Goal: Task Accomplishment & Management: Use online tool/utility

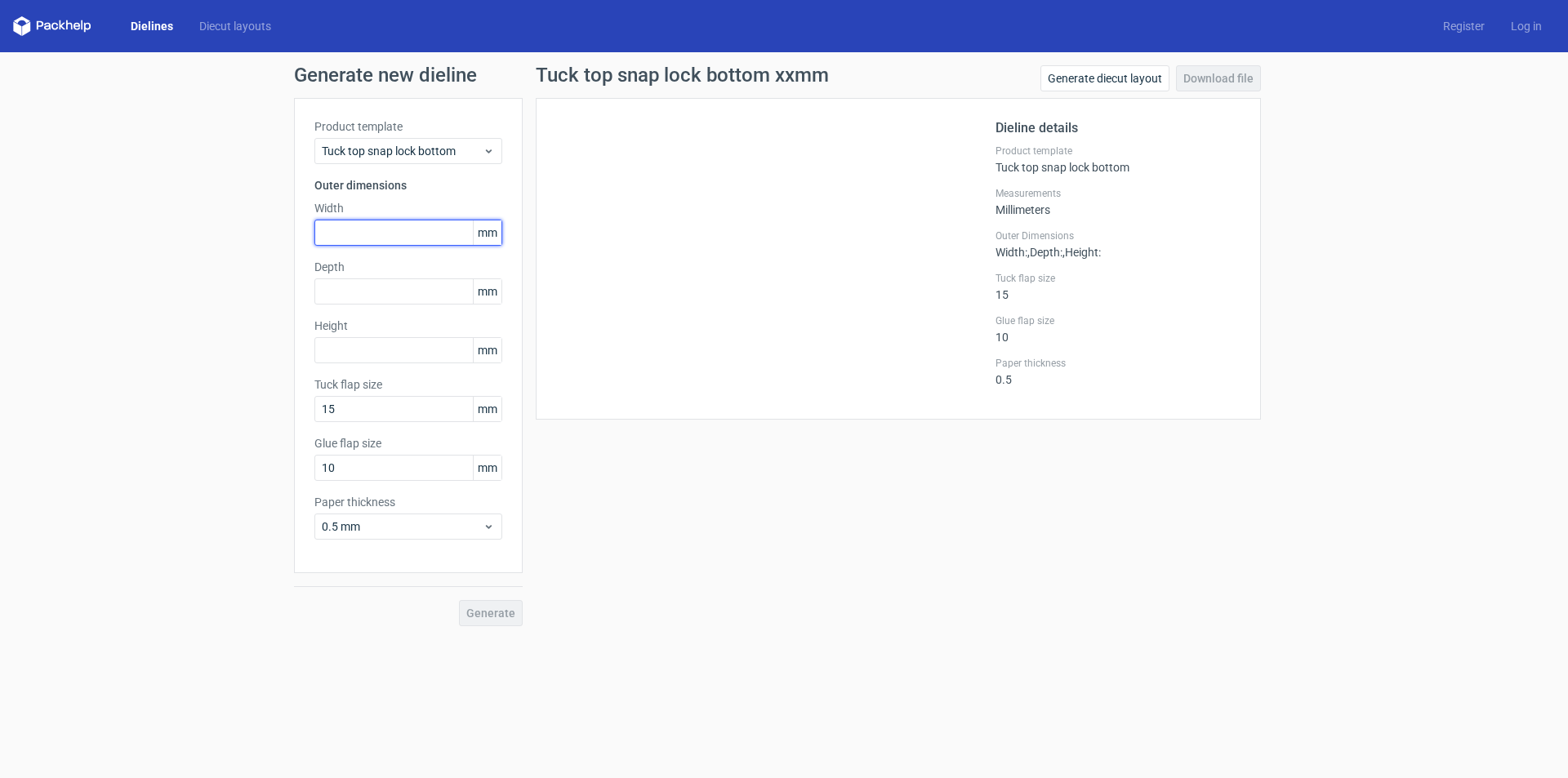
click at [429, 230] on input "text" at bounding box center [408, 232] width 188 height 26
click at [408, 294] on input "text" at bounding box center [408, 292] width 188 height 26
click at [398, 349] on input "text" at bounding box center [408, 350] width 188 height 26
click at [398, 398] on input "15" at bounding box center [408, 409] width 188 height 26
click at [173, 346] on div "Generate new dieline Product template Tuck top snap lock bottom Outer dimension…" at bounding box center [784, 346] width 1568 height 587
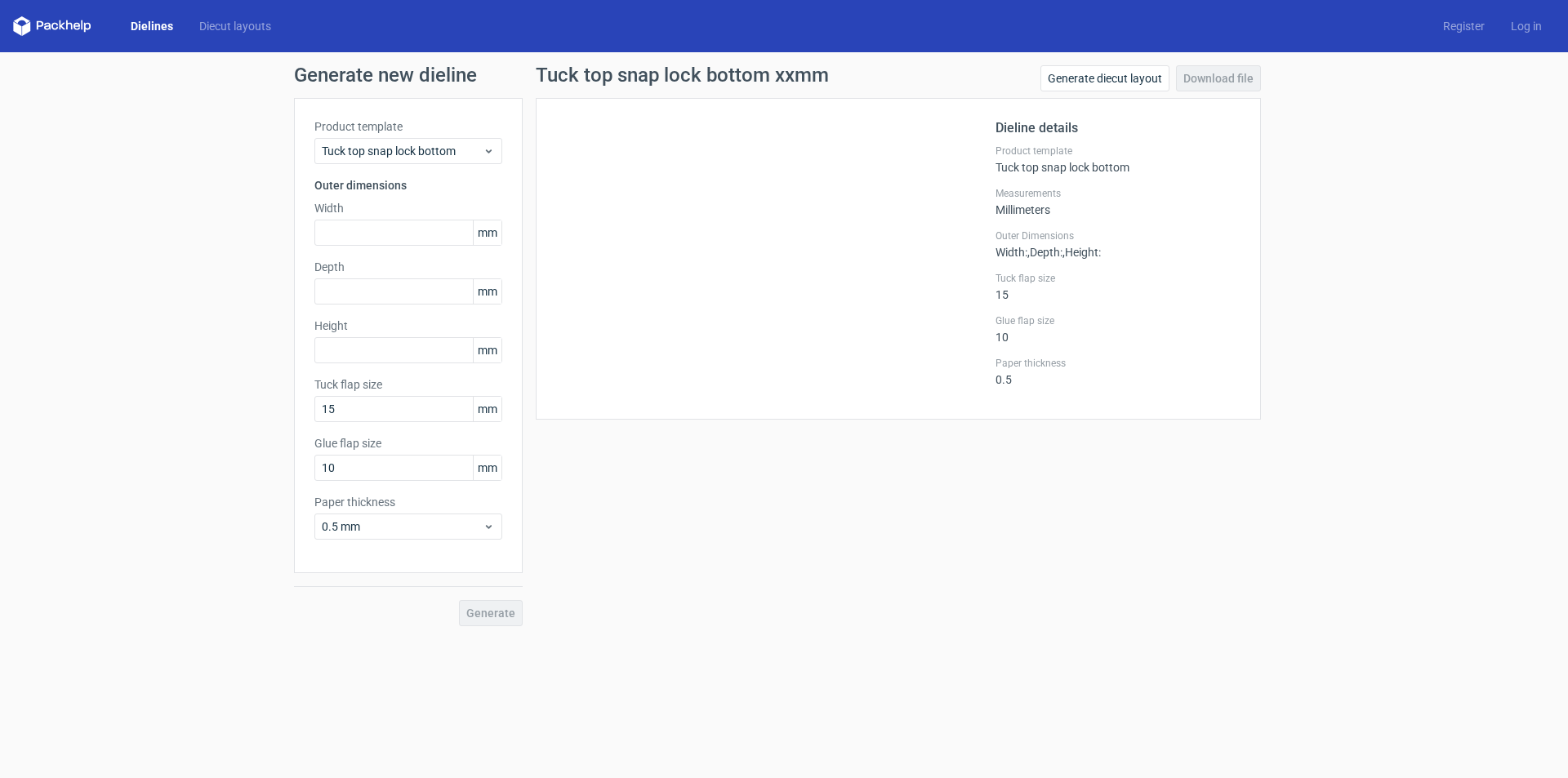
click at [152, 23] on link "Dielines" at bounding box center [152, 25] width 69 height 16
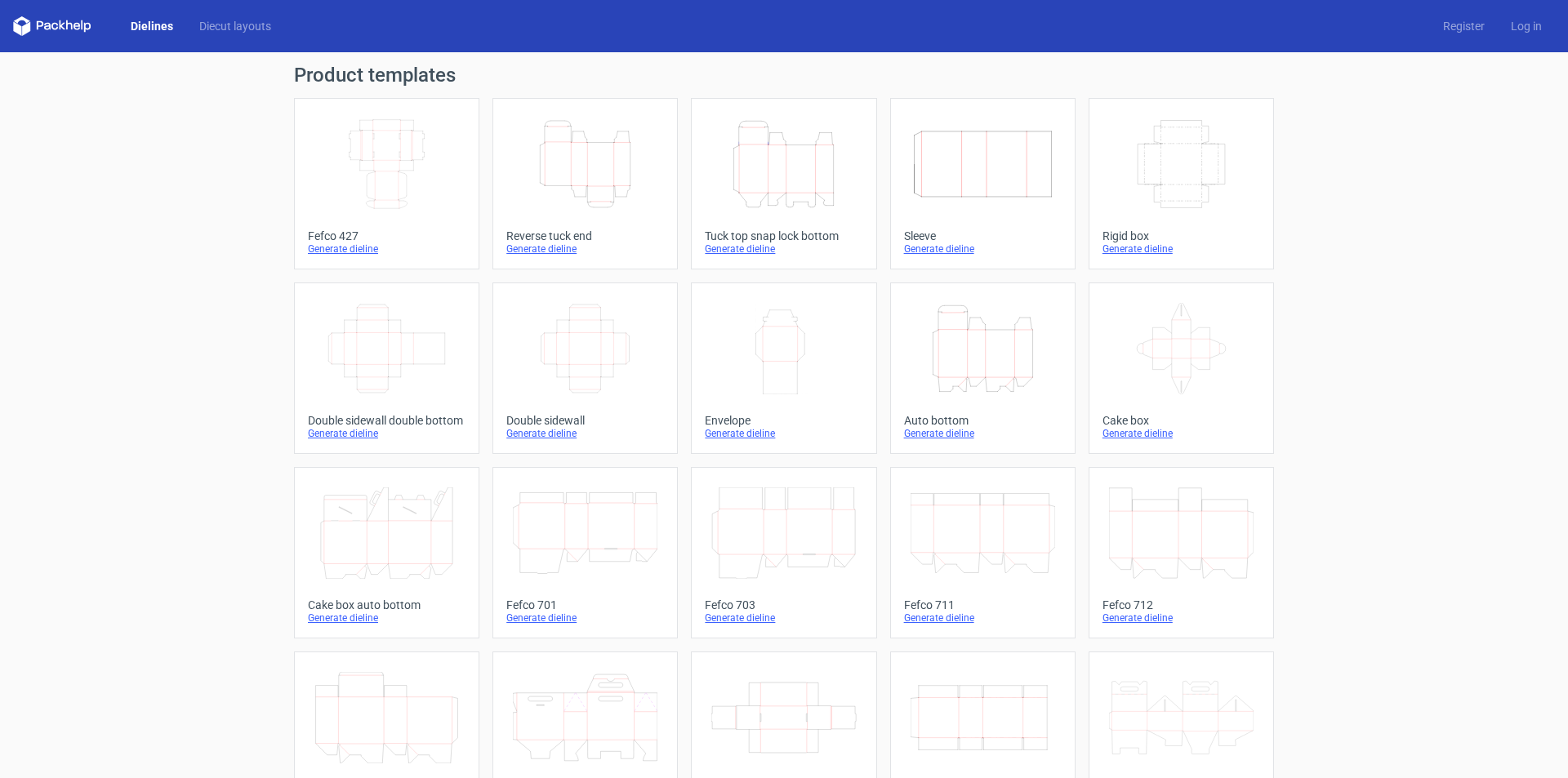
click at [780, 167] on icon "Height Depth Width" at bounding box center [784, 164] width 145 height 91
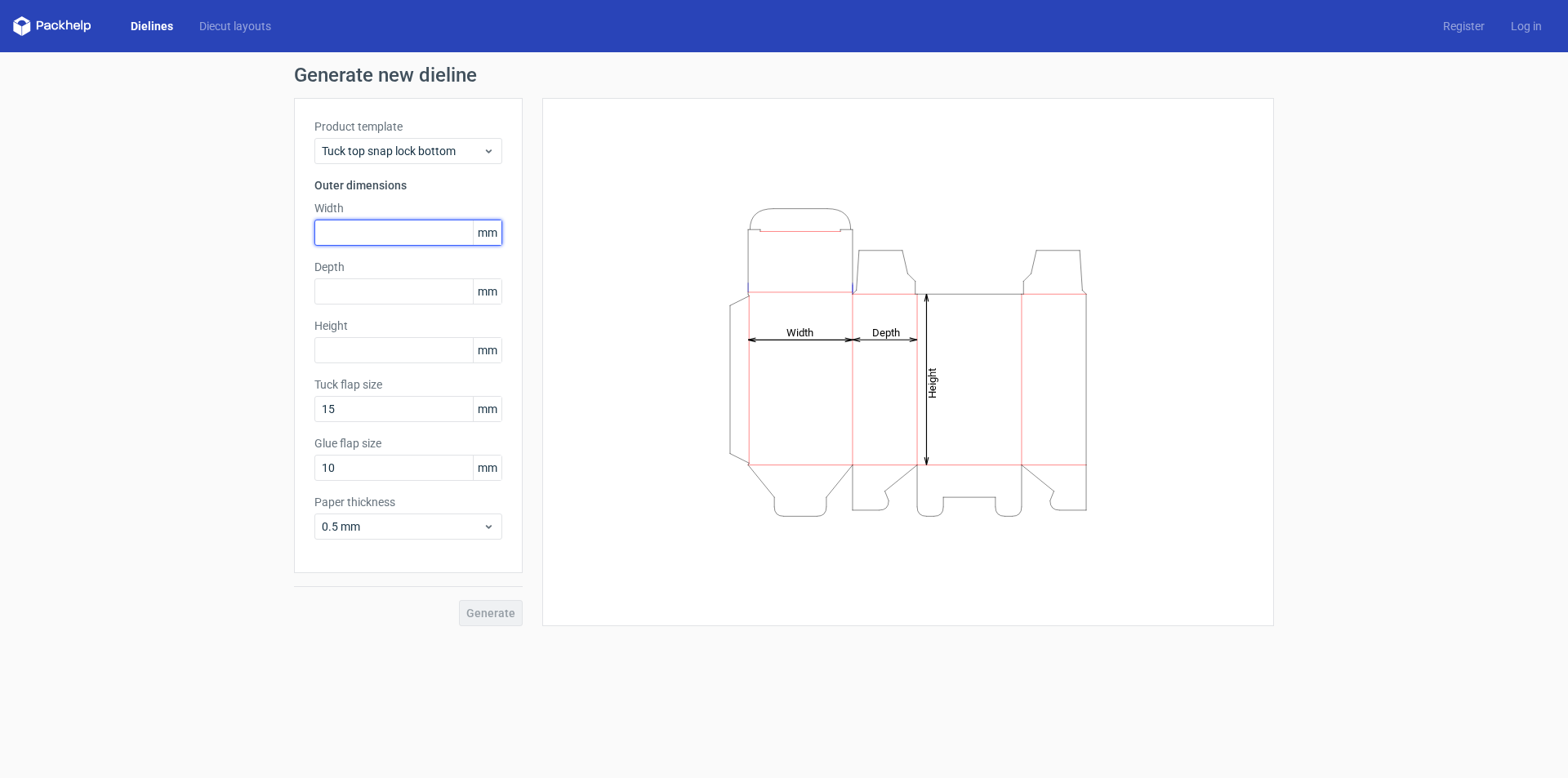
click at [424, 235] on input "text" at bounding box center [408, 232] width 188 height 26
type input "200"
click at [405, 294] on input "text" at bounding box center [408, 292] width 188 height 26
type input "35"
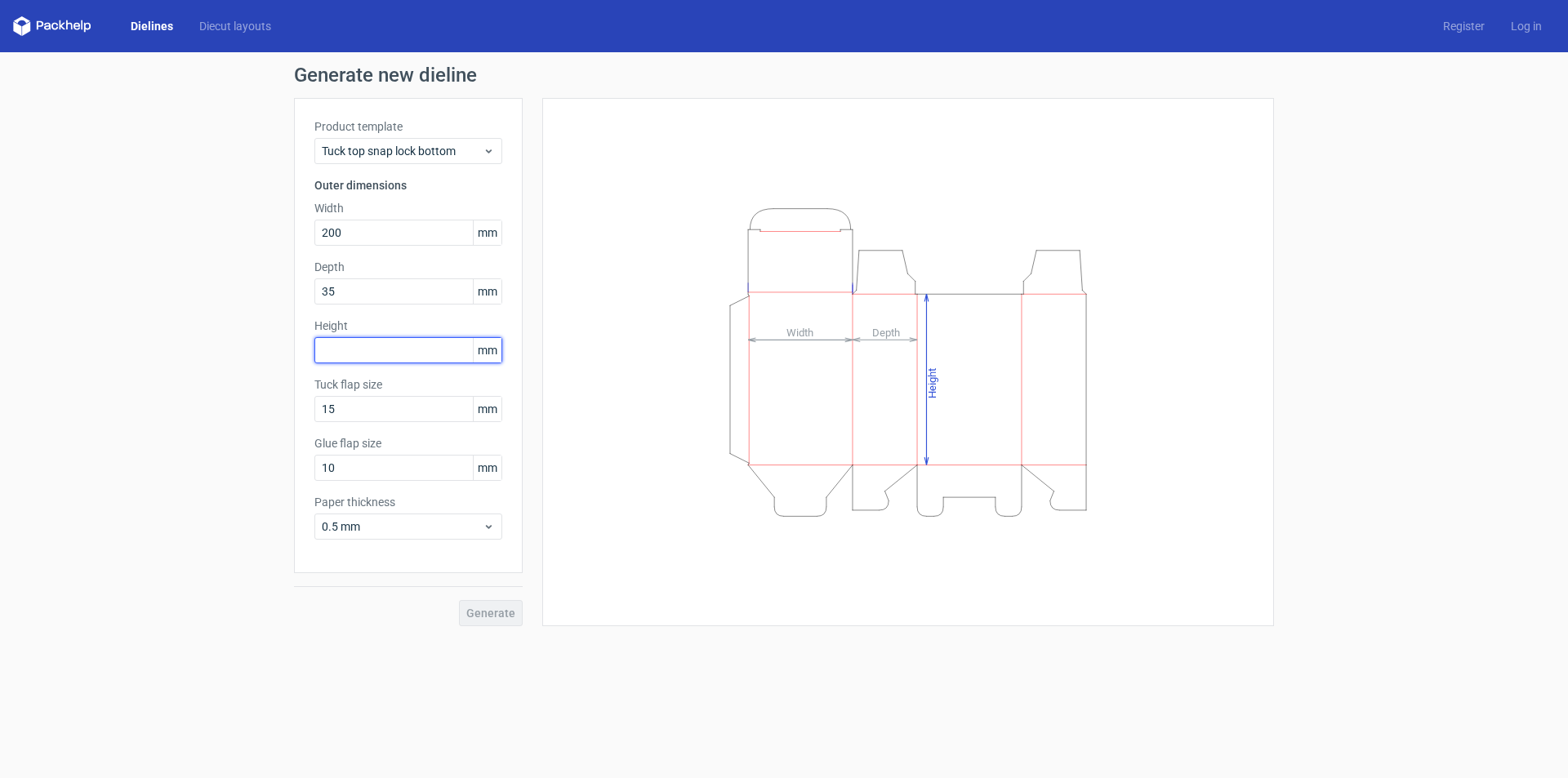
click at [382, 349] on input "text" at bounding box center [408, 350] width 188 height 26
type input "125"
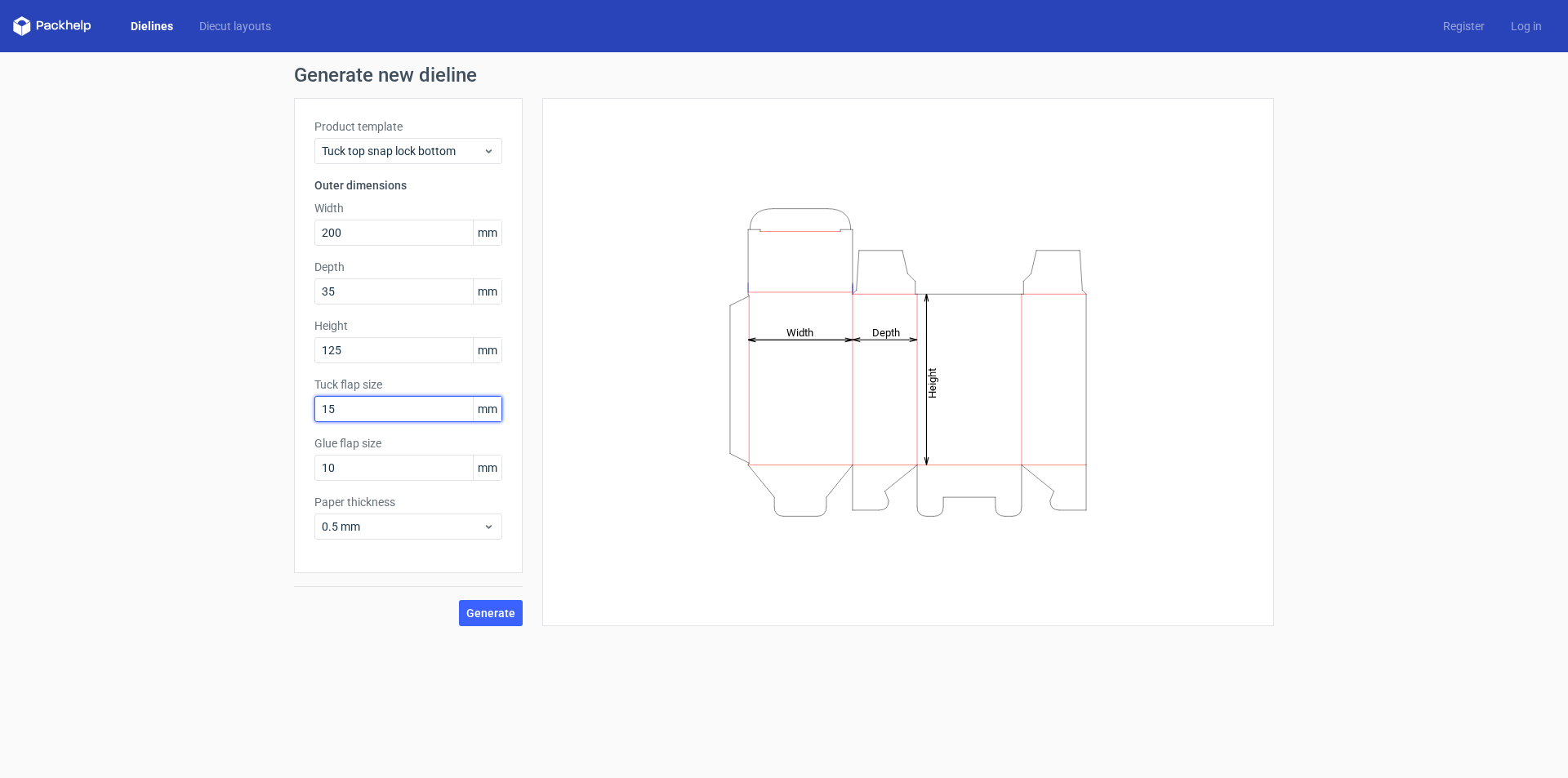
click at [408, 405] on input "15" at bounding box center [408, 409] width 188 height 26
click at [381, 471] on input "10" at bounding box center [408, 468] width 188 height 26
click at [427, 527] on span "0.5 mm" at bounding box center [402, 526] width 161 height 16
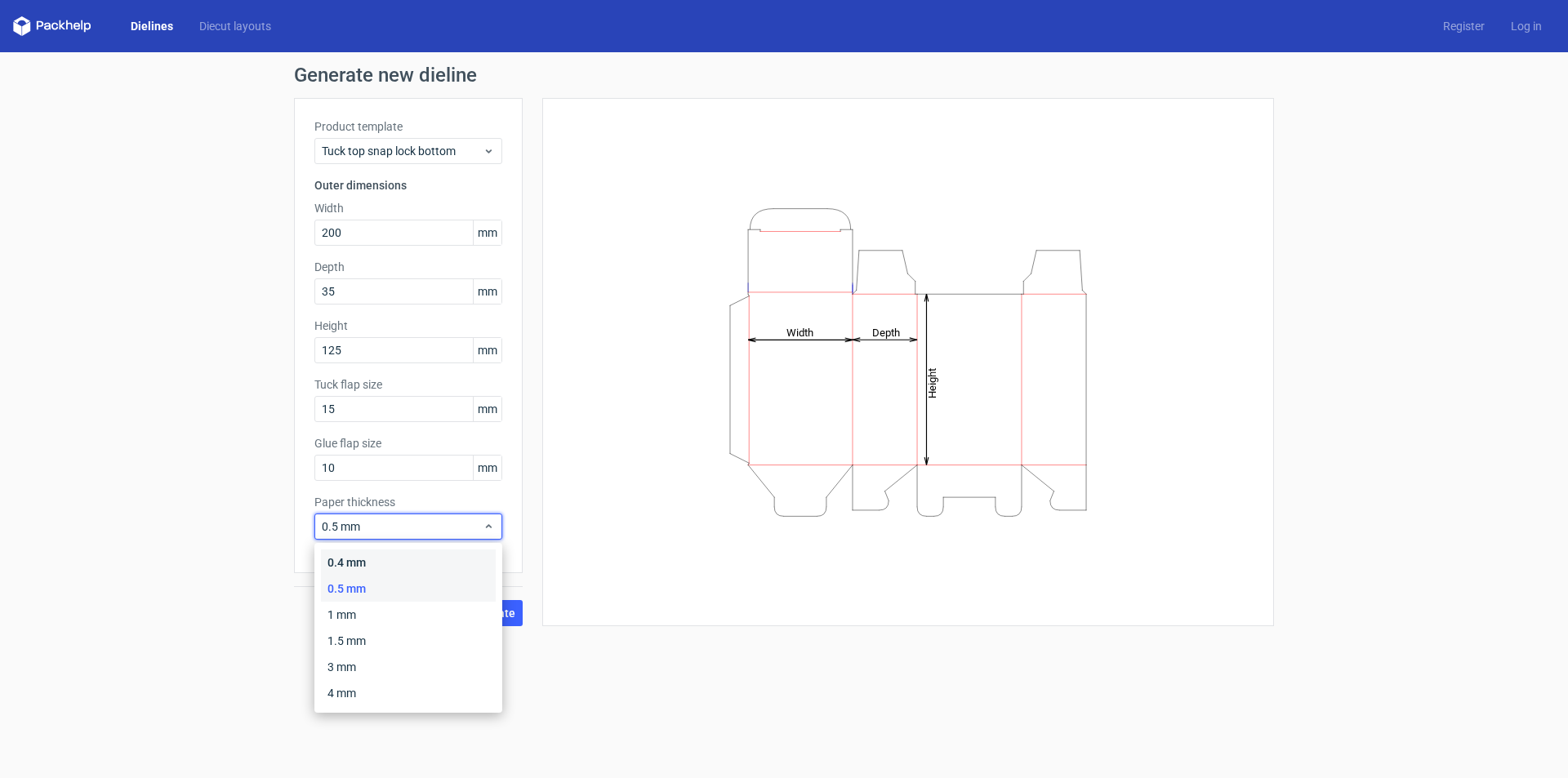
click at [458, 560] on div "0.4 mm" at bounding box center [408, 563] width 175 height 26
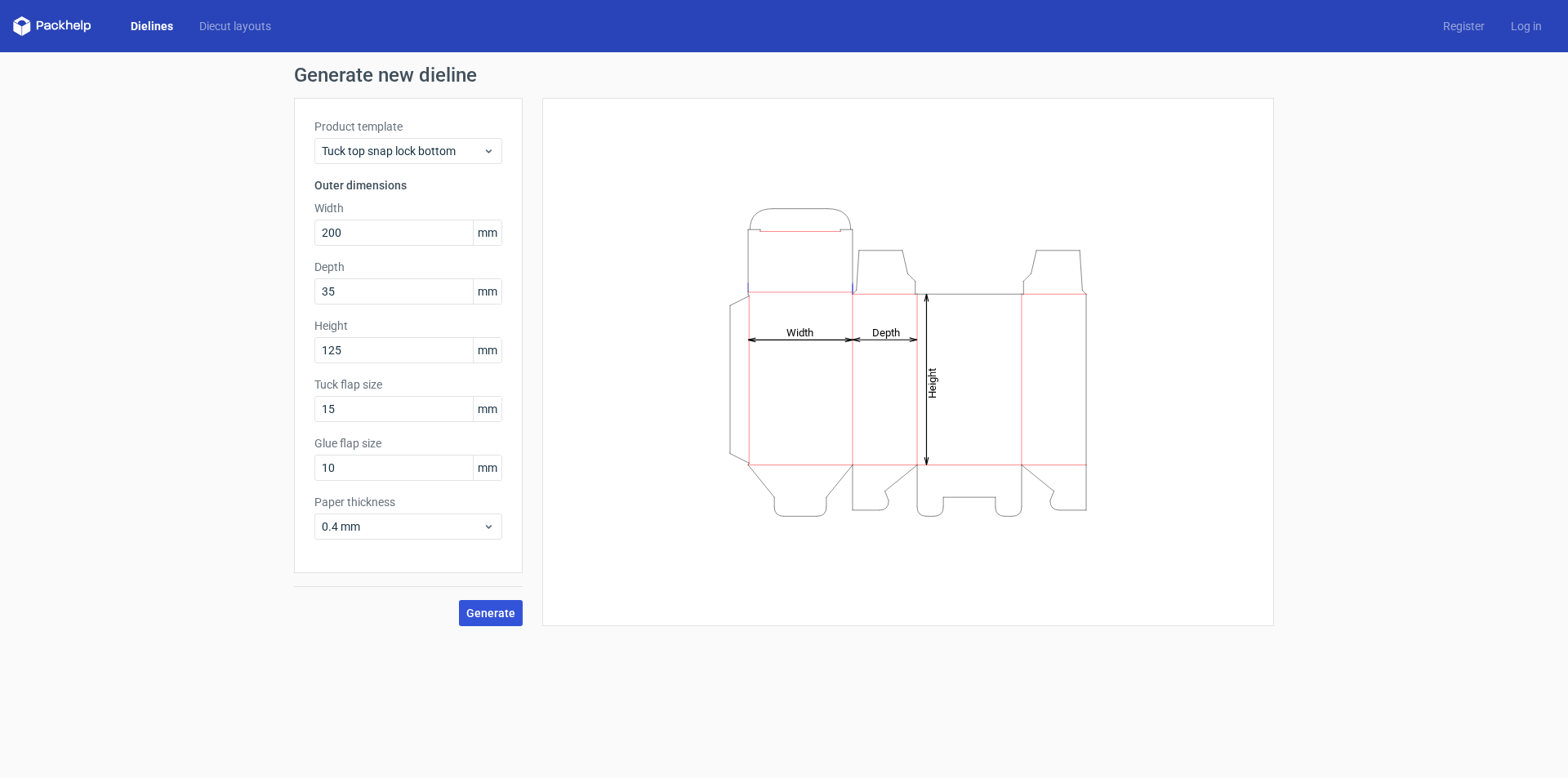
click at [509, 614] on span "Generate" at bounding box center [491, 613] width 49 height 11
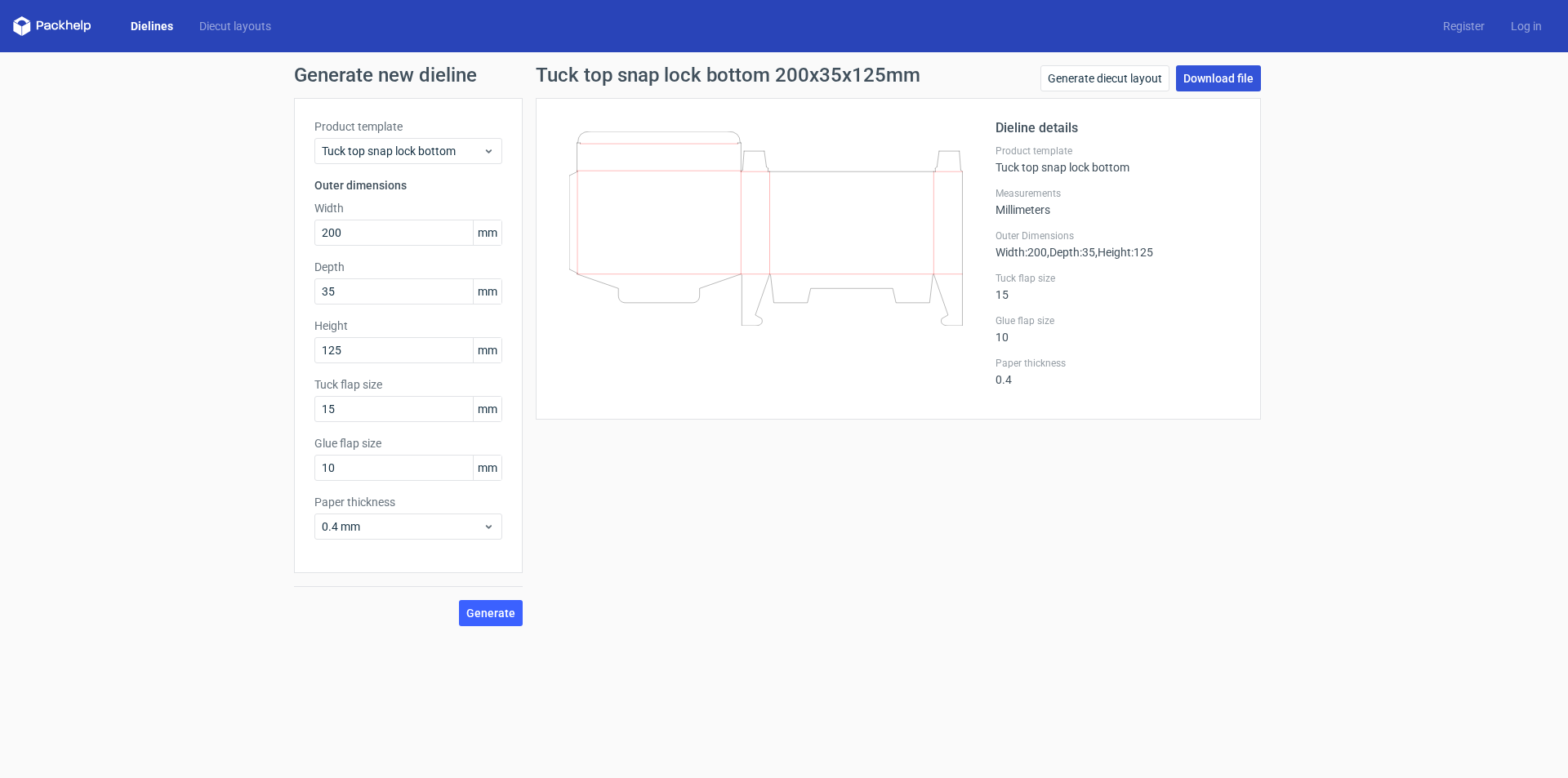
click at [1220, 76] on link "Download file" at bounding box center [1219, 78] width 85 height 26
click at [140, 240] on div "Generate new dieline Product template Tuck top snap lock bottom Outer dimension…" at bounding box center [784, 346] width 1568 height 587
click at [152, 35] on div "Dielines Diecut layouts" at bounding box center [149, 25] width 271 height 20
click at [151, 31] on link "Dielines" at bounding box center [152, 25] width 69 height 16
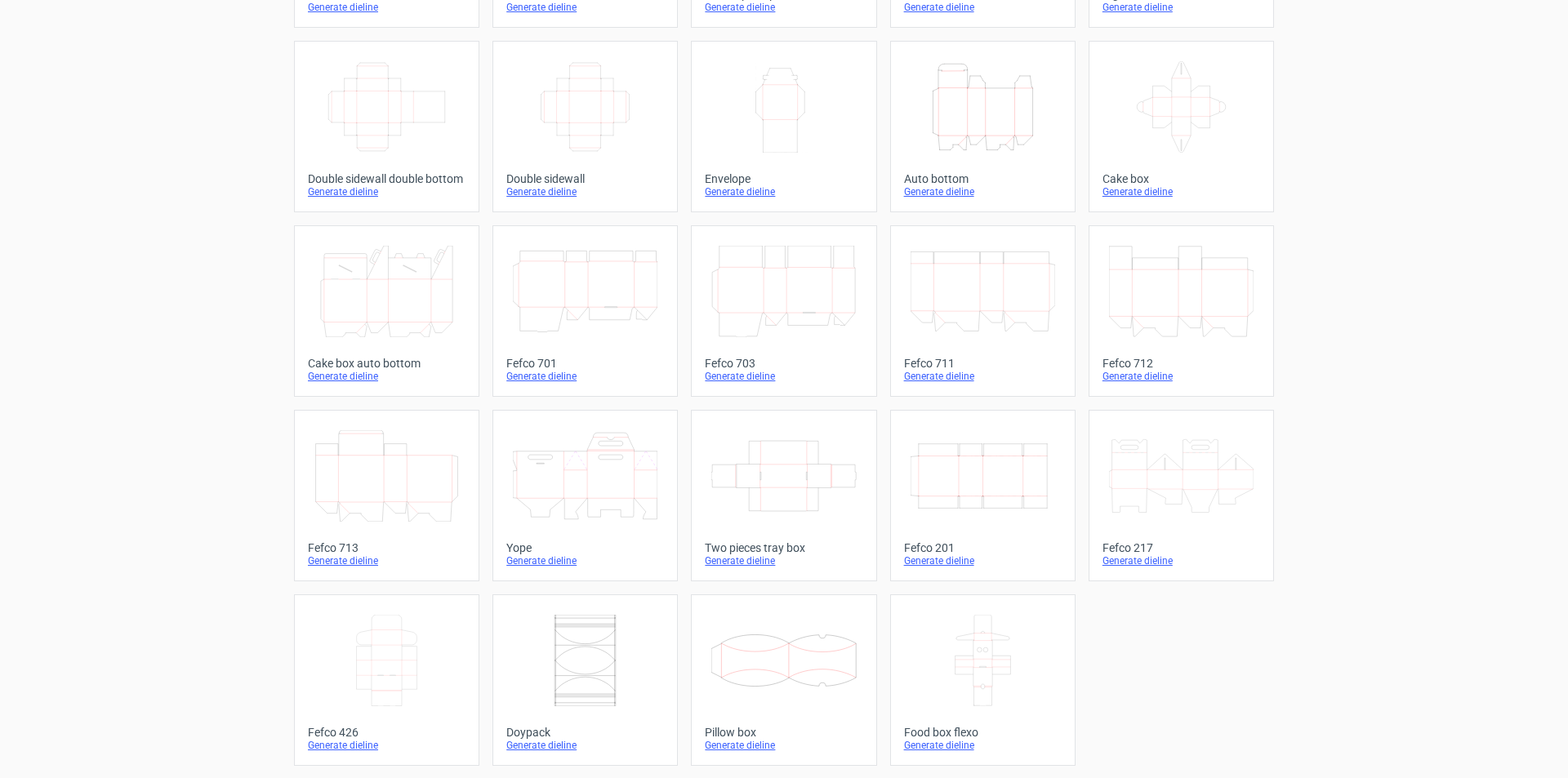
scroll to position [243, 0]
click at [967, 506] on icon "Width Depth Height" at bounding box center [984, 474] width 145 height 91
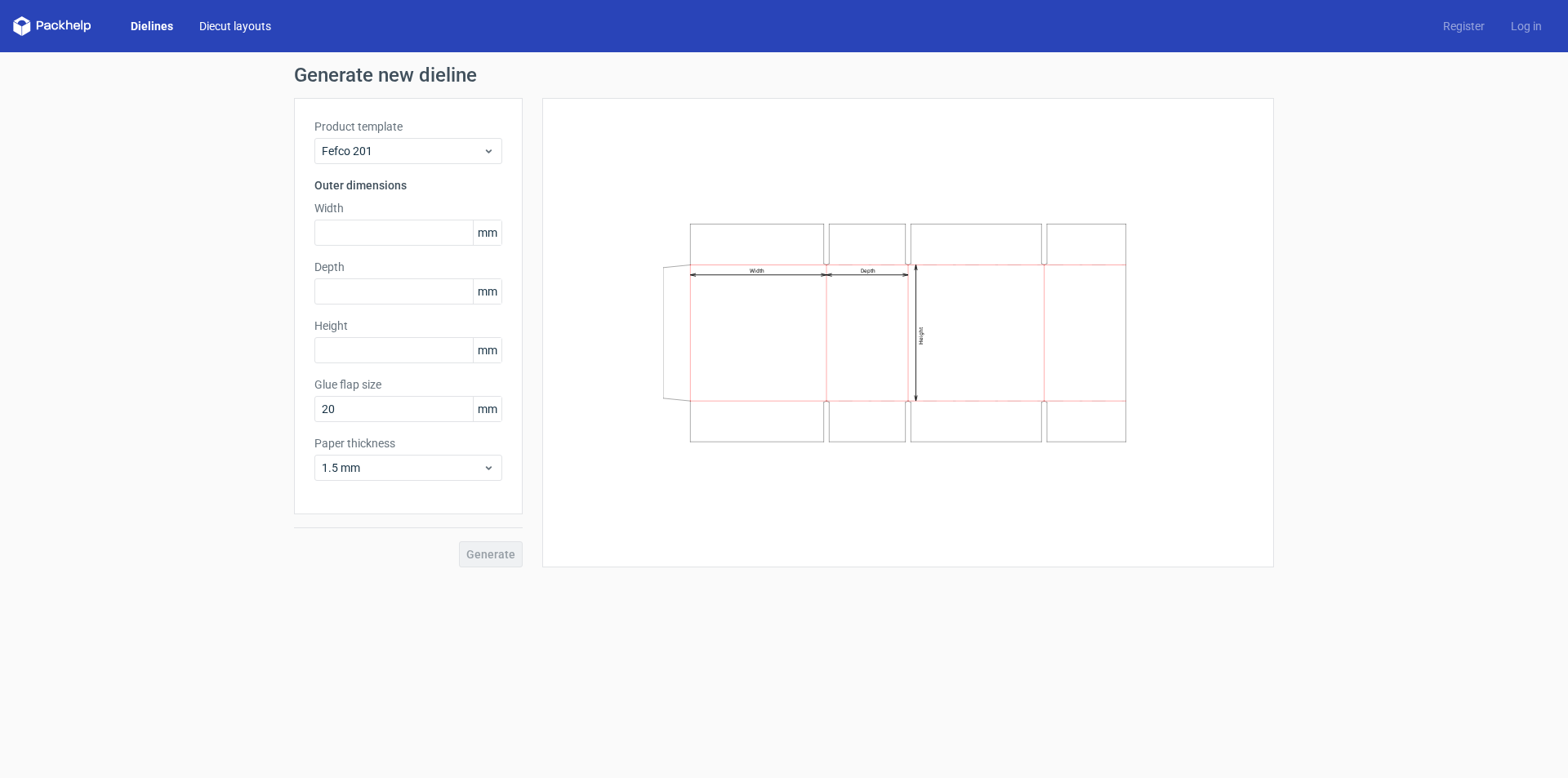
click at [250, 24] on link "Diecut layouts" at bounding box center [235, 25] width 98 height 16
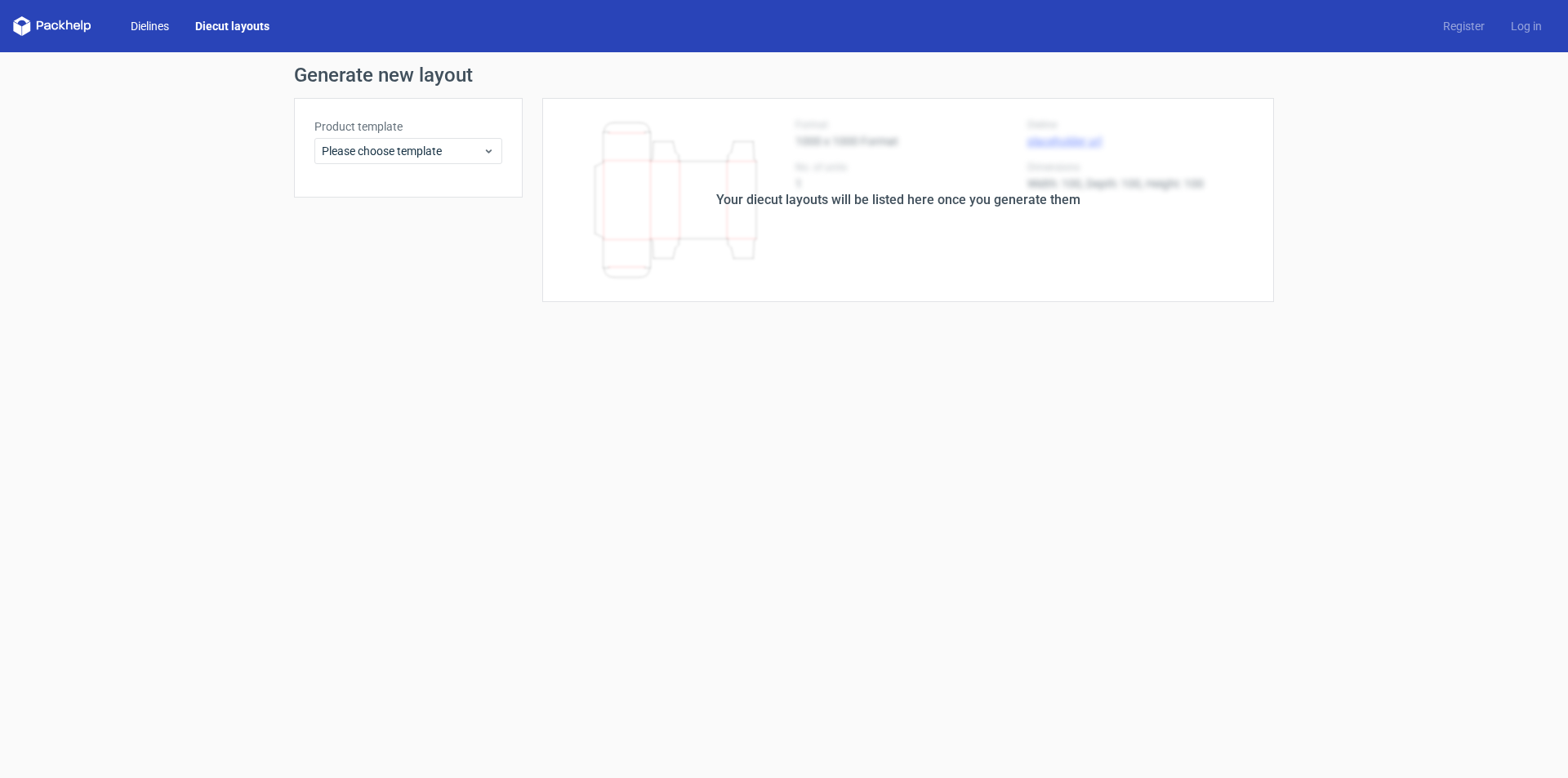
click at [136, 23] on link "Dielines" at bounding box center [150, 25] width 65 height 16
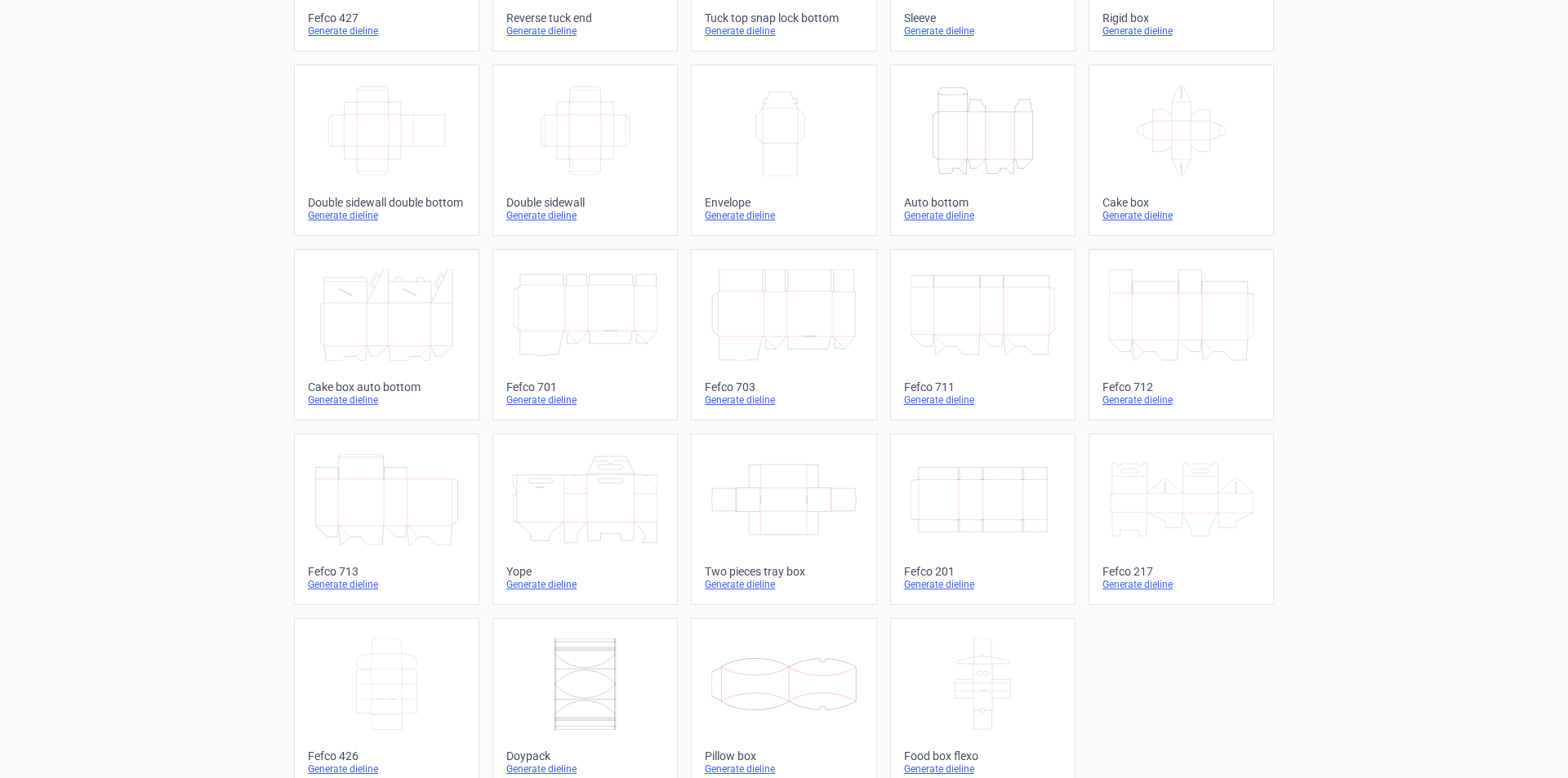
scroll to position [243, 0]
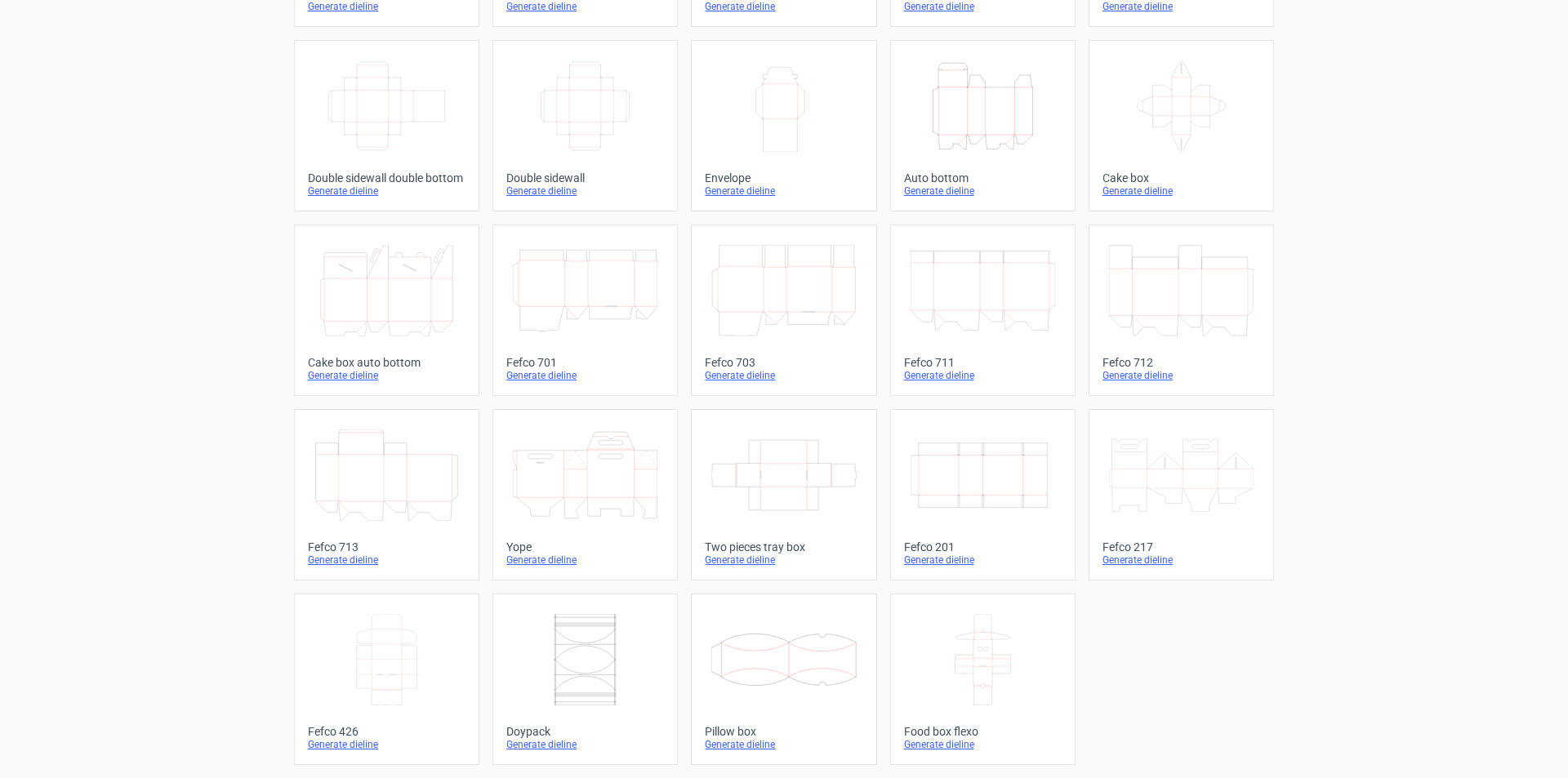
click at [993, 463] on icon "Width Depth Height" at bounding box center [984, 474] width 145 height 91
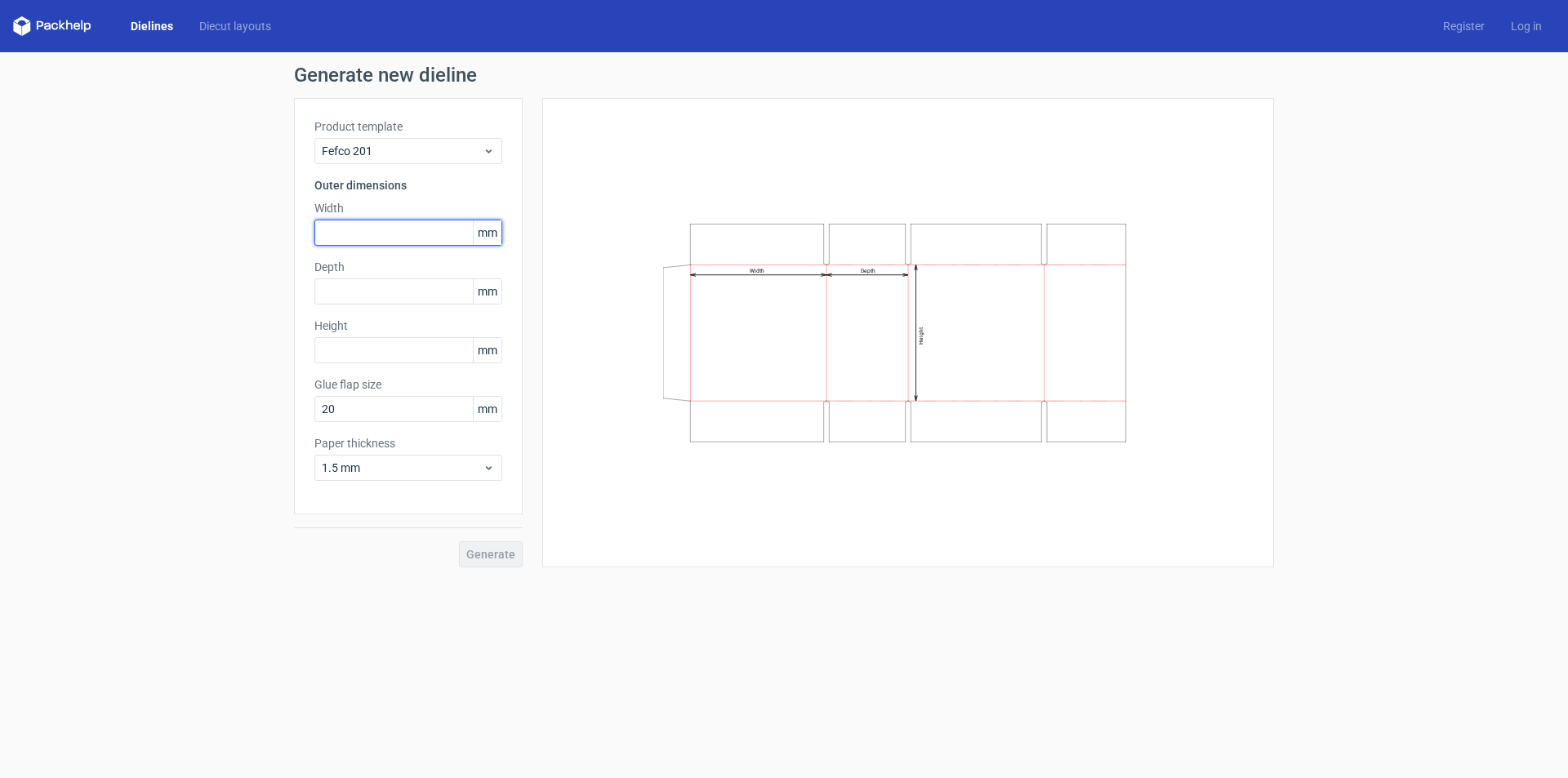
click at [417, 230] on input "text" at bounding box center [408, 232] width 188 height 26
type input "182"
click at [418, 298] on input "text" at bounding box center [408, 292] width 188 height 26
type input "82"
click at [403, 349] on input "text" at bounding box center [408, 350] width 188 height 26
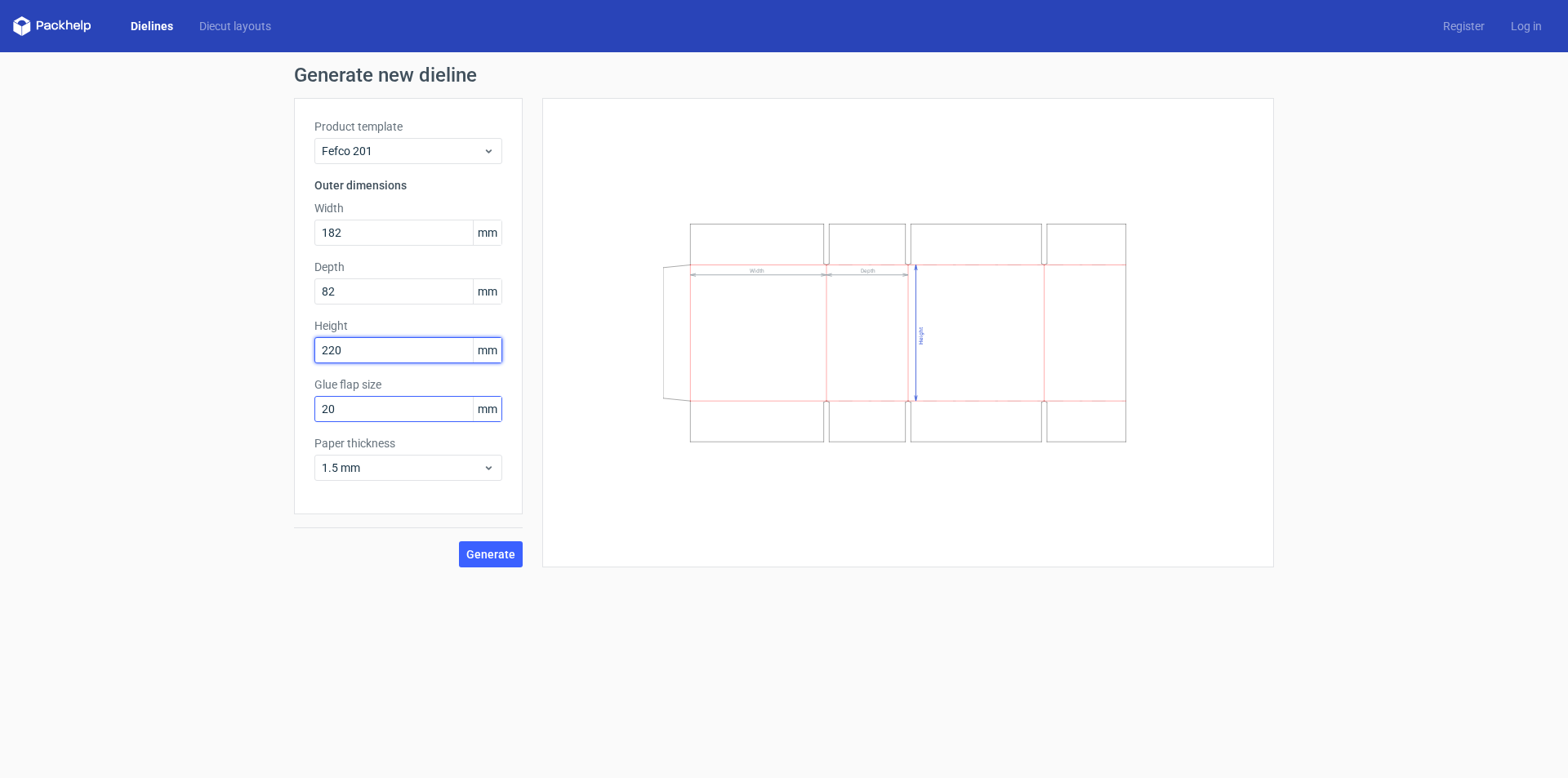
type input "220"
click at [387, 419] on input "20" at bounding box center [408, 409] width 188 height 26
type input "2"
click at [399, 468] on span "1.5 mm" at bounding box center [402, 468] width 161 height 16
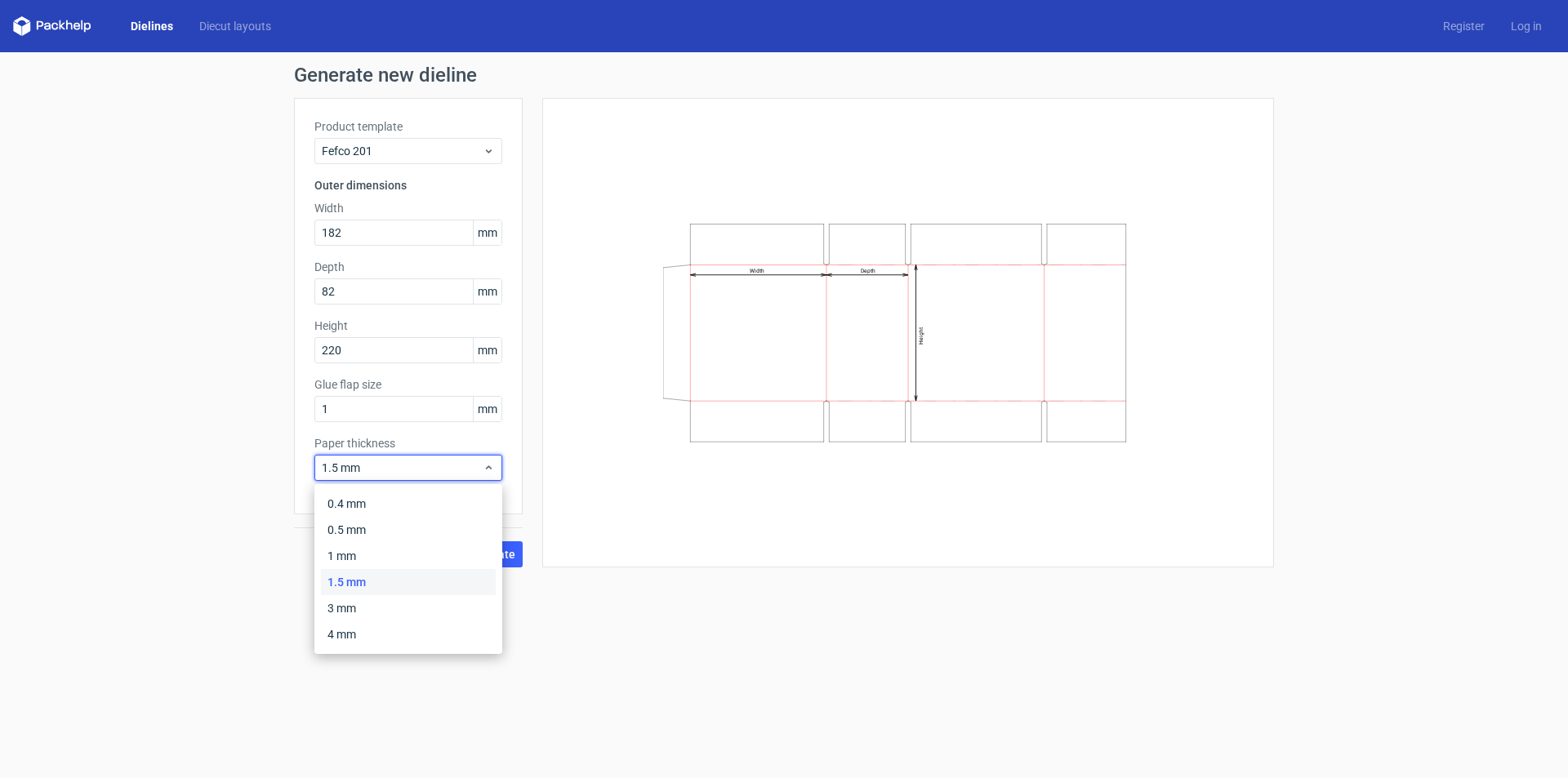
click at [610, 484] on div "Width Depth Height" at bounding box center [908, 333] width 691 height 429
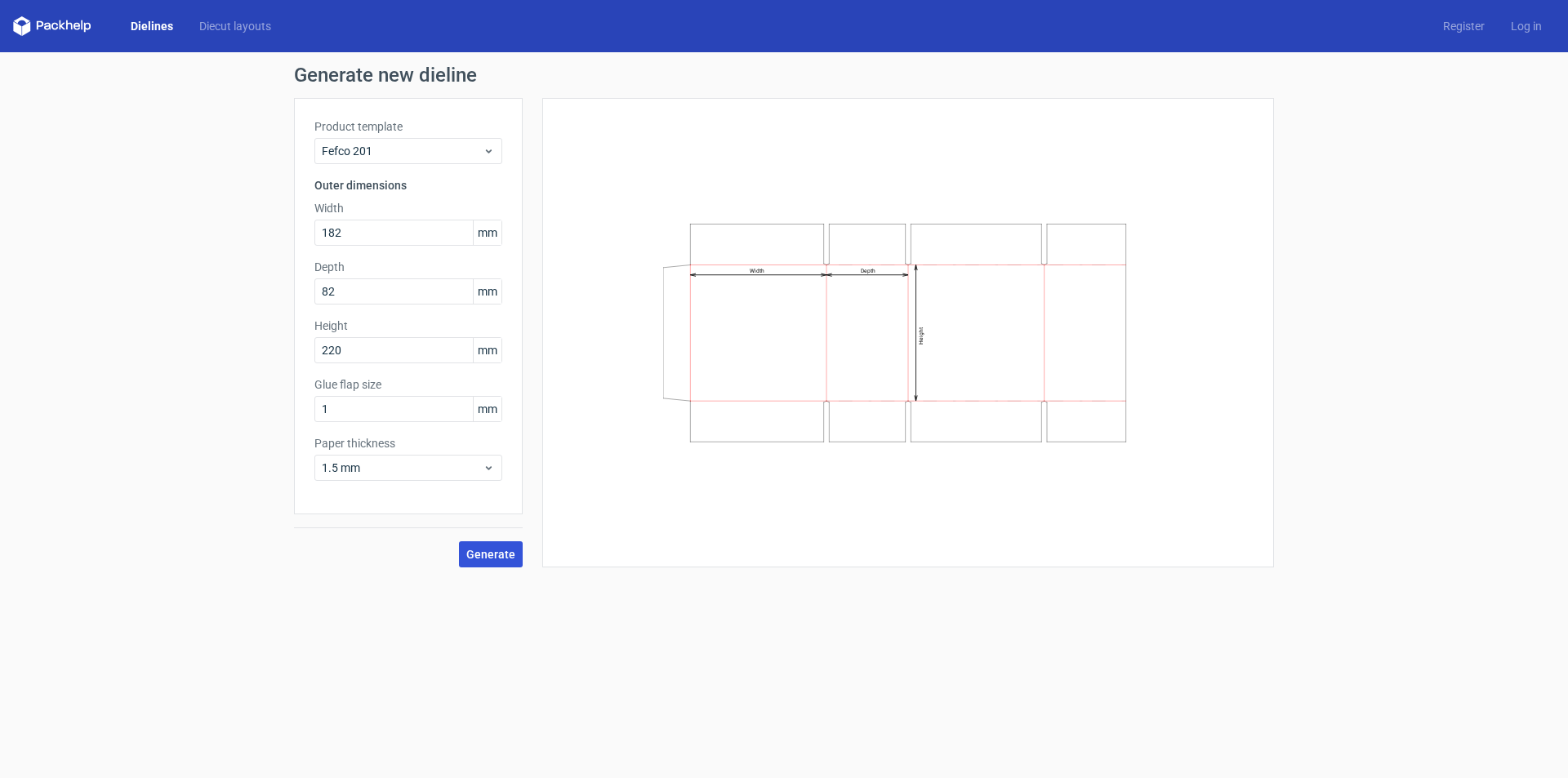
click at [492, 559] on span "Generate" at bounding box center [491, 554] width 49 height 11
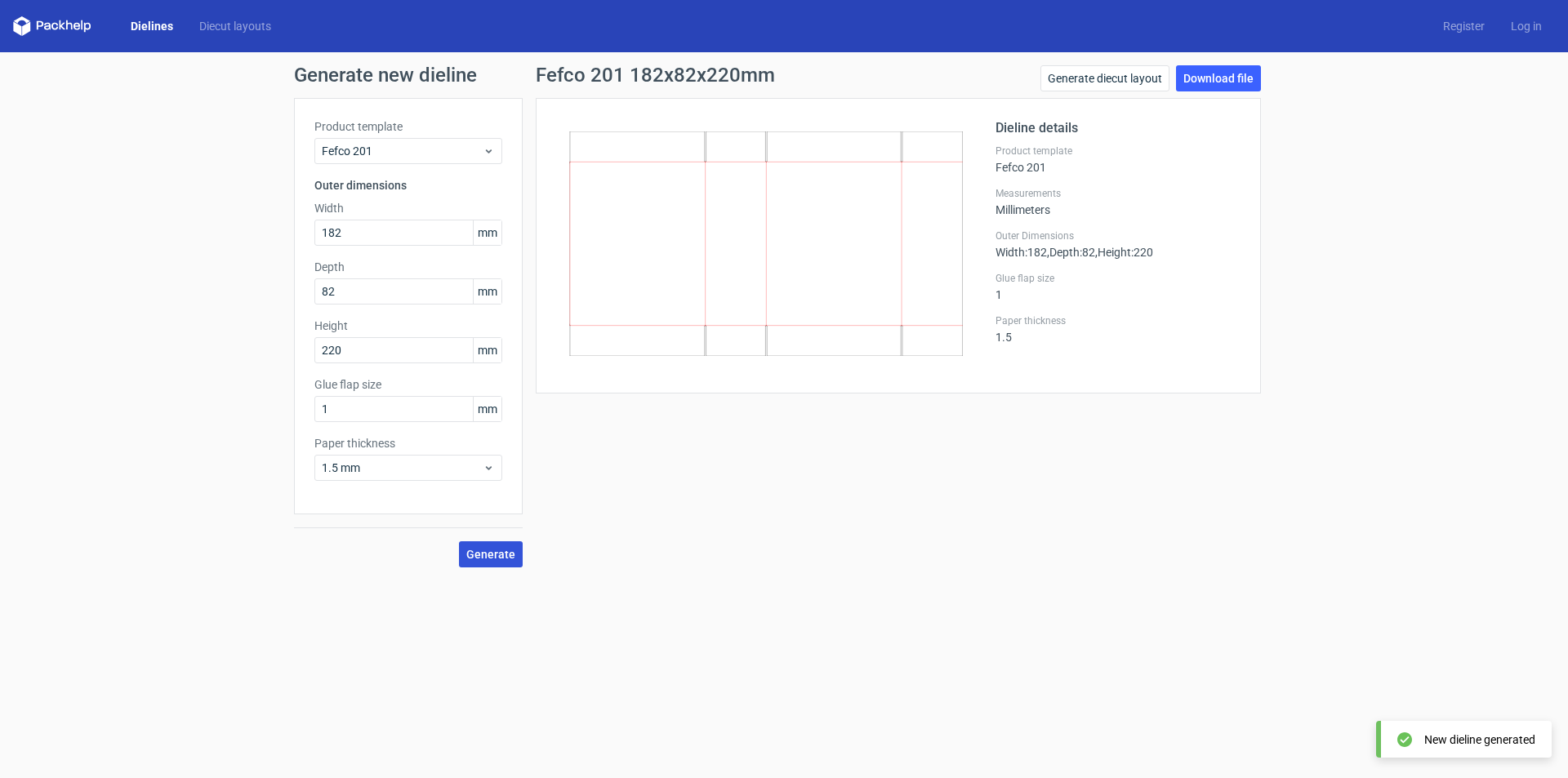
click at [616, 217] on icon at bounding box center [766, 244] width 393 height 225
click at [1229, 83] on link "Download file" at bounding box center [1219, 78] width 85 height 26
click at [717, 569] on div "Generate new dieline Product template Fefco 201 Outer dimensions Width 182 mm D…" at bounding box center [784, 316] width 1568 height 528
click at [713, 564] on div "Fefco 201 182x82x220mm Generate diecut layout Download file Dieline details Pro…" at bounding box center [898, 316] width 751 height 502
click at [679, 564] on div "Fefco 201 182x82x220mm Generate diecut layout Download file Dieline details Pro…" at bounding box center [898, 316] width 751 height 502
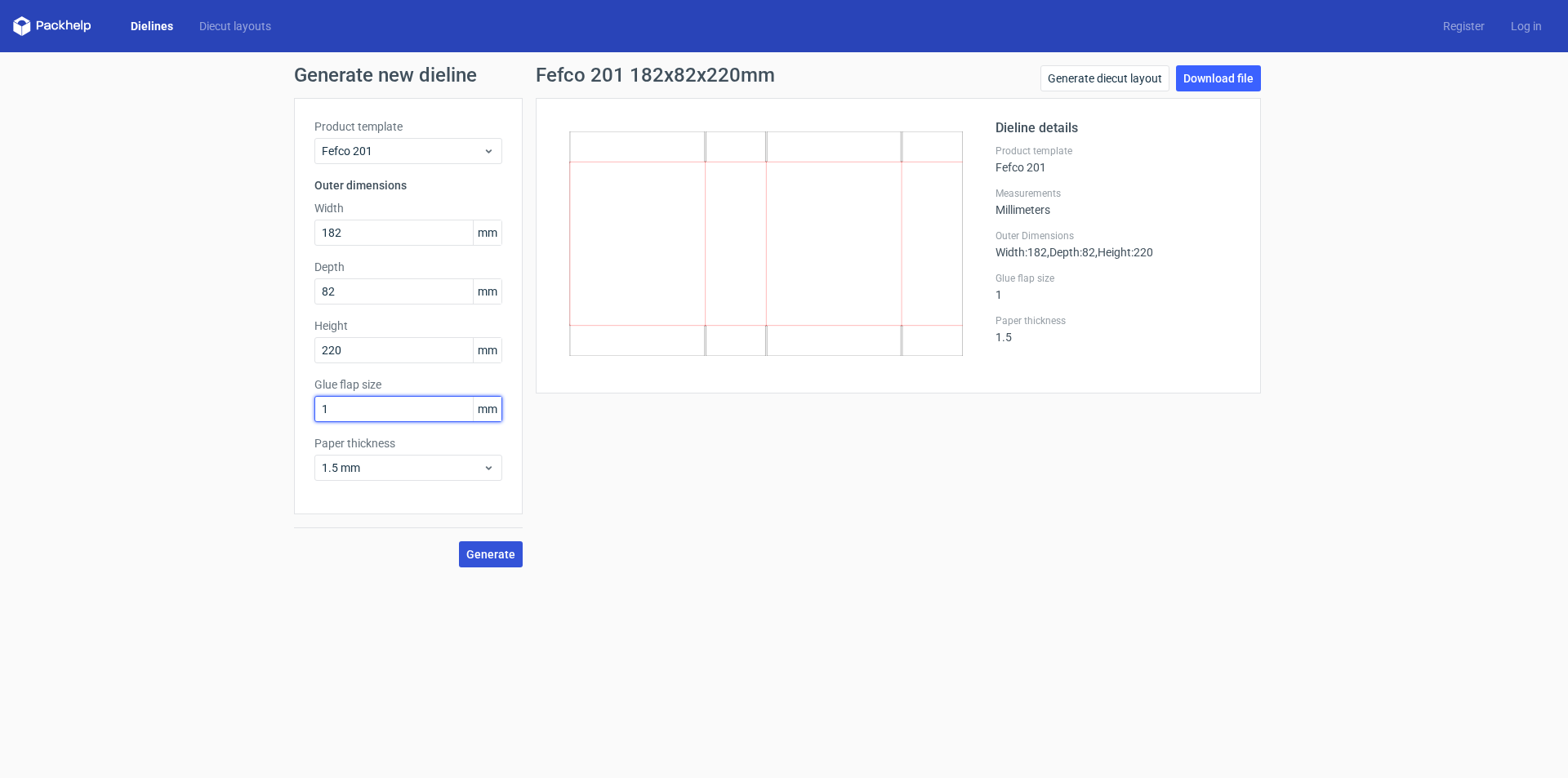
click at [381, 406] on input "1" at bounding box center [408, 409] width 188 height 26
type input "10"
click at [511, 559] on span "Generate" at bounding box center [491, 554] width 49 height 11
click at [974, 437] on div "Fefco 201 182x82x220mm Generate diecut layout Download file Dieline details Pro…" at bounding box center [898, 316] width 751 height 502
